Goal: Task Accomplishment & Management: Complete application form

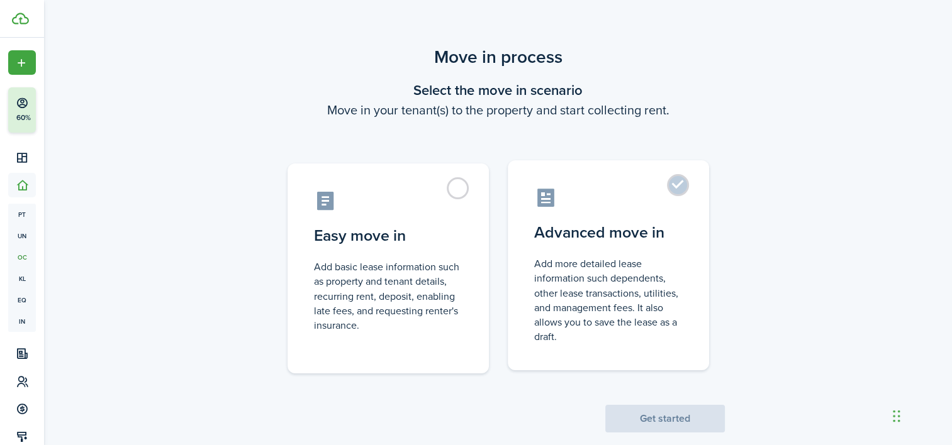
click at [678, 194] on label "Advanced move in Add more detailed lease information such dependents, other lea…" at bounding box center [608, 265] width 201 height 210
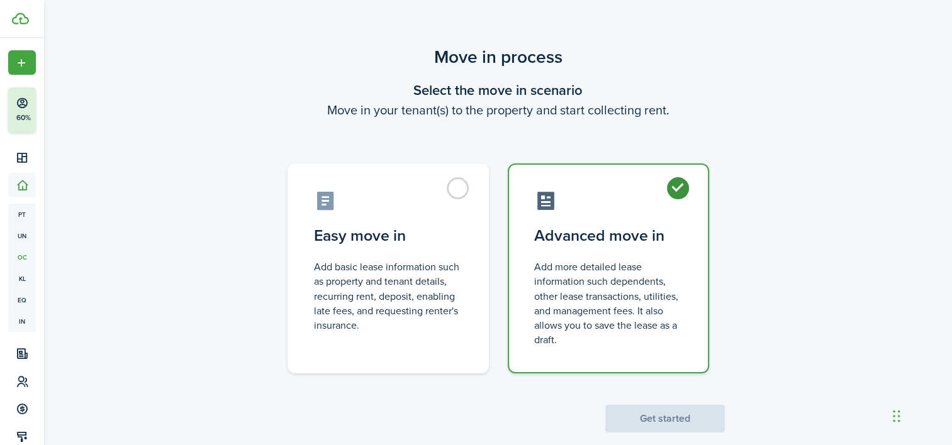
radio input "true"
click at [680, 418] on button "Get started" at bounding box center [665, 419] width 120 height 28
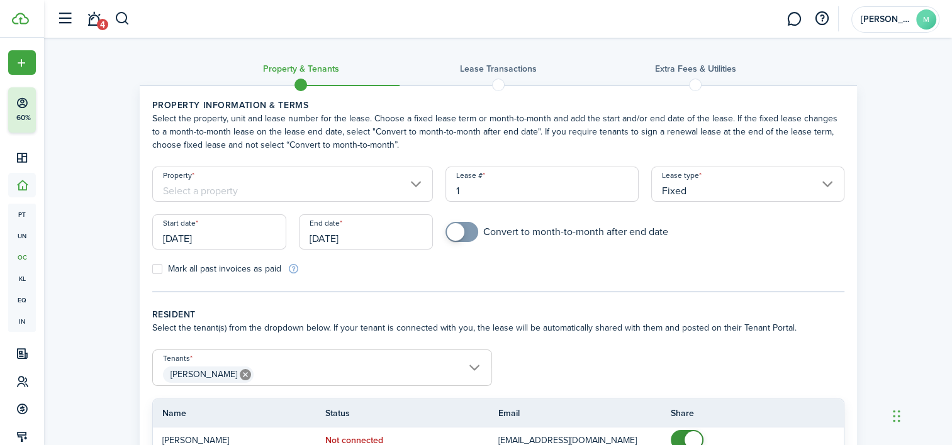
click at [818, 190] on input "Fixed" at bounding box center [747, 184] width 193 height 35
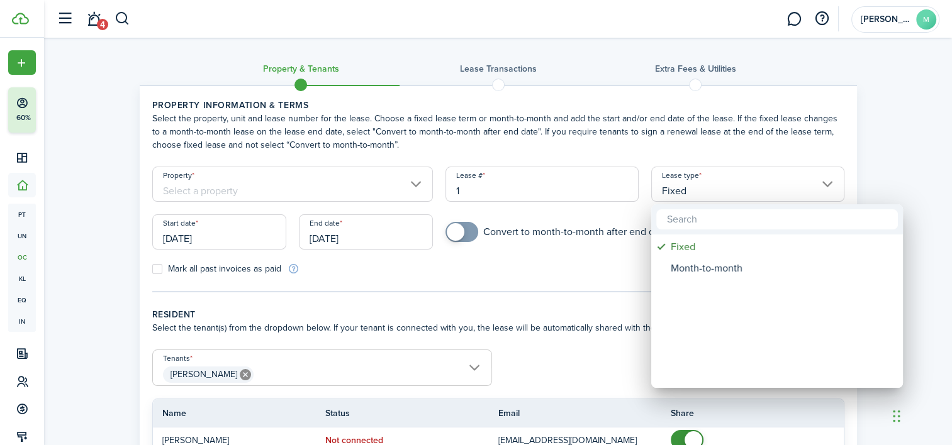
click at [687, 249] on div "Fixed" at bounding box center [782, 247] width 223 height 21
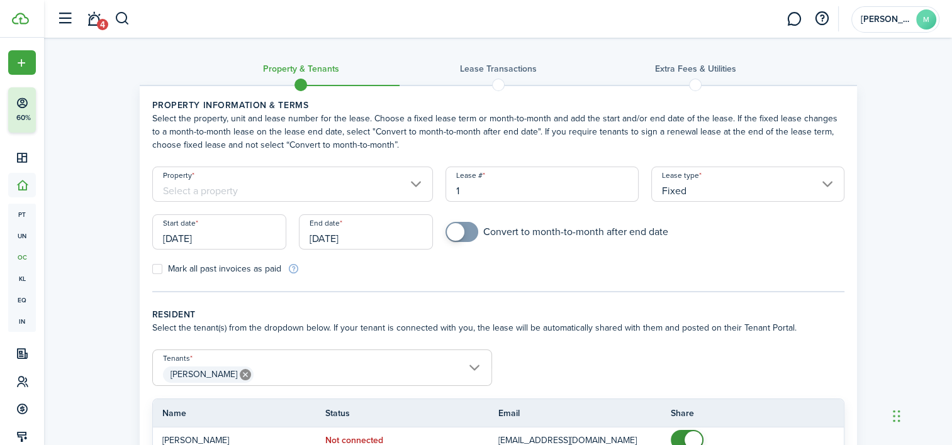
click at [408, 190] on input "Property" at bounding box center [292, 184] width 281 height 35
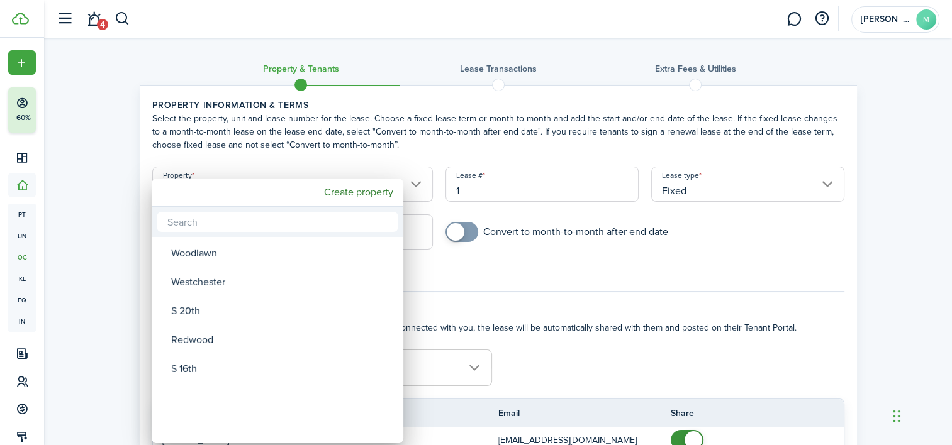
click at [213, 287] on div "Westchester" at bounding box center [282, 282] width 223 height 29
type input "Westchester"
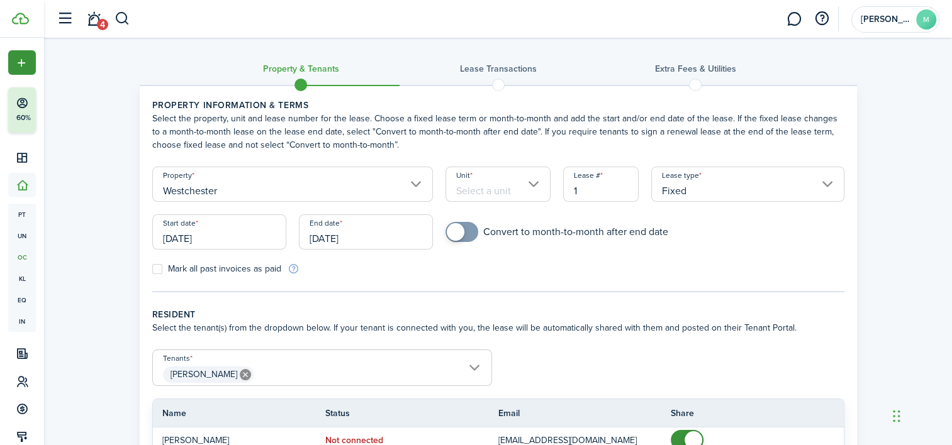
click at [16, 62] on span "Create New" at bounding box center [38, 63] width 45 height 9
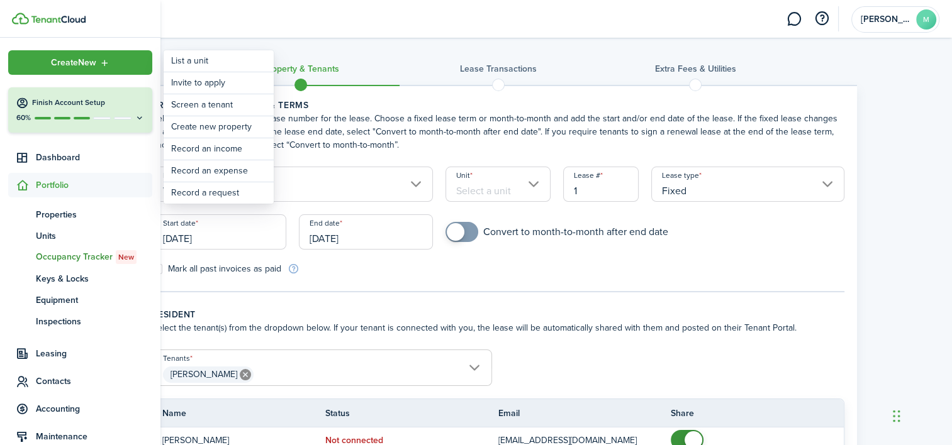
click at [908, 76] on div "Property & Tenants Lease Transactions Extra fees & Utilities Property informati…" at bounding box center [498, 293] width 908 height 510
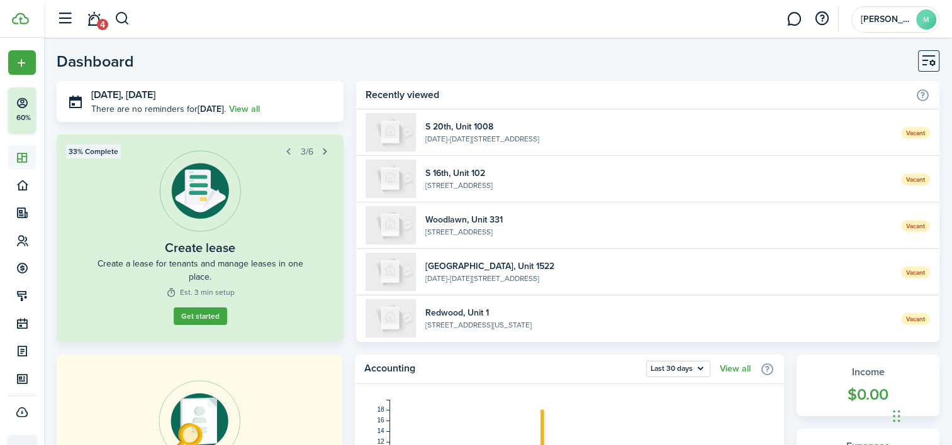
click at [325, 153] on button "button" at bounding box center [325, 152] width 18 height 18
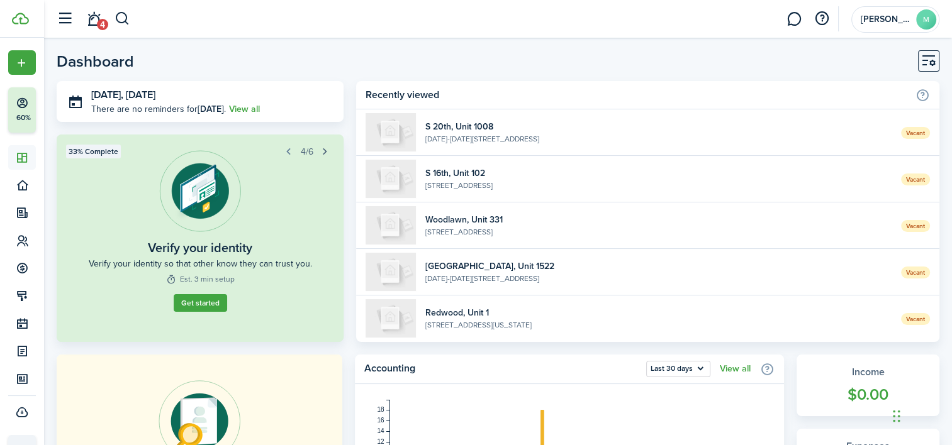
click at [325, 153] on button "button" at bounding box center [325, 152] width 18 height 18
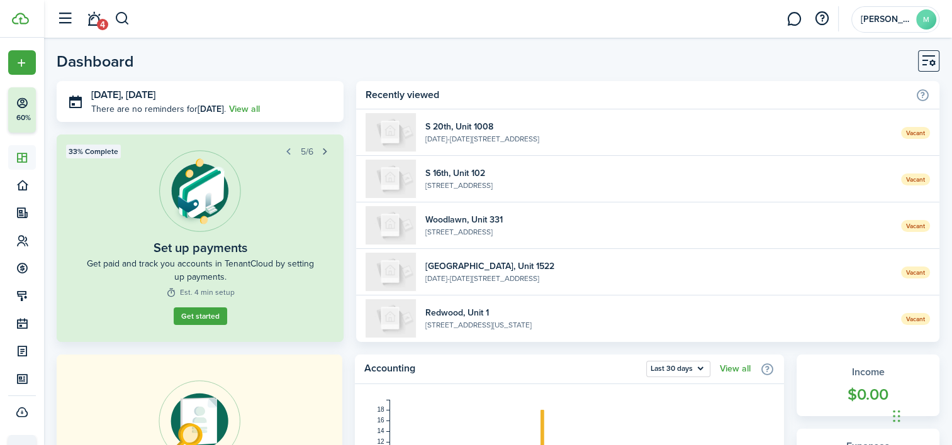
click at [330, 153] on button "button" at bounding box center [325, 152] width 18 height 18
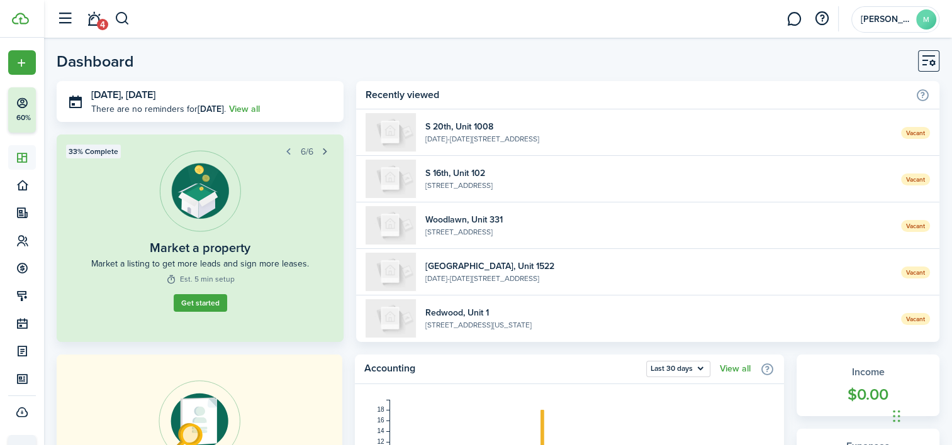
click at [473, 214] on widget-list-item-title "Woodlawn, Unit 331" at bounding box center [658, 219] width 466 height 13
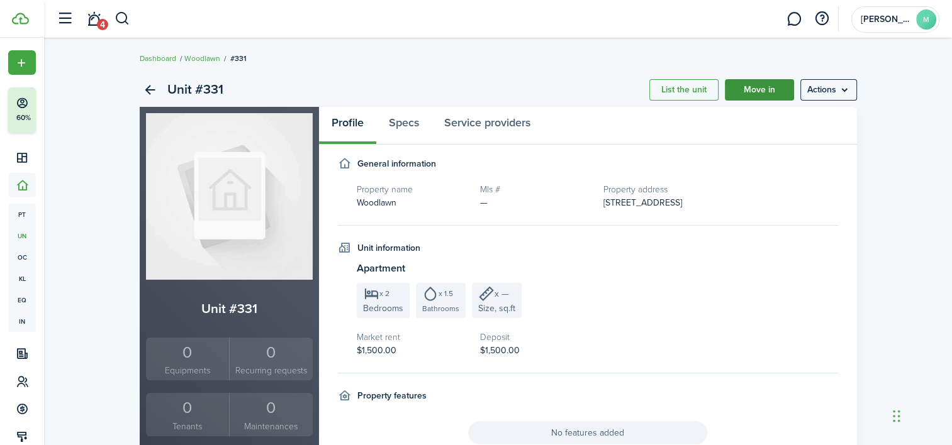
click at [752, 93] on link "Move in" at bounding box center [759, 89] width 69 height 21
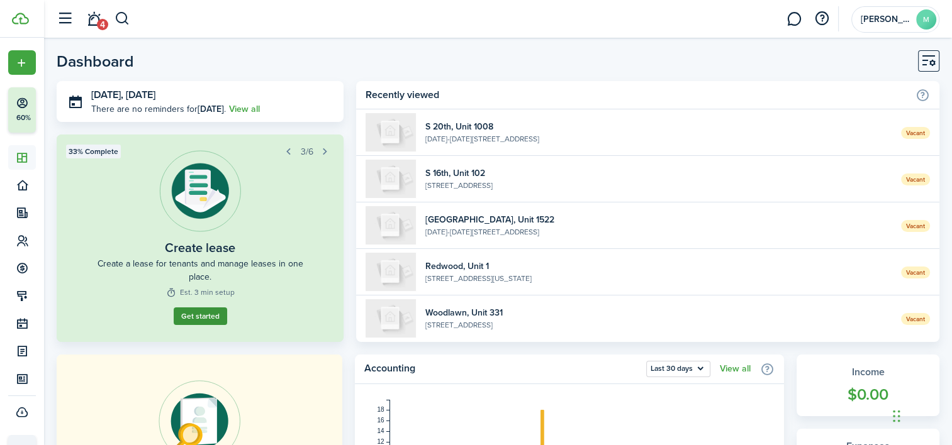
click at [212, 308] on link "Get started" at bounding box center [200, 317] width 53 height 18
